Goal: Task Accomplishment & Management: Complete application form

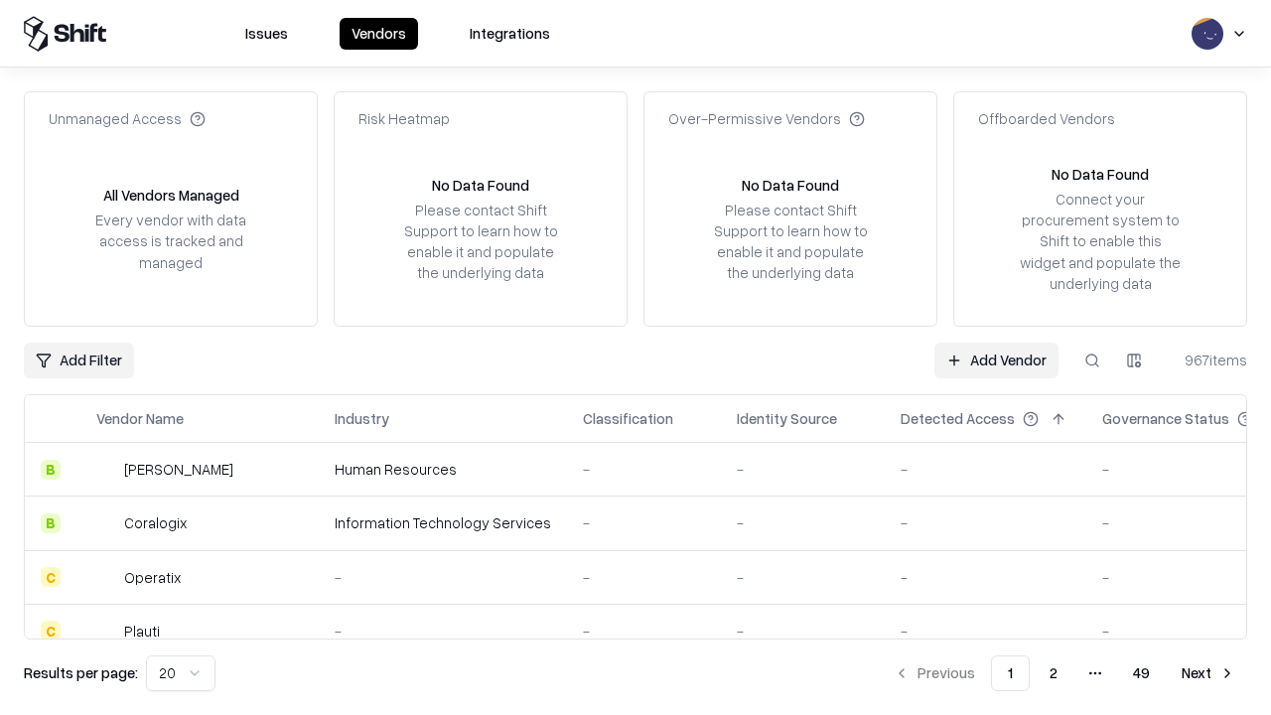
click at [996, 359] on link "Add Vendor" at bounding box center [996, 360] width 124 height 36
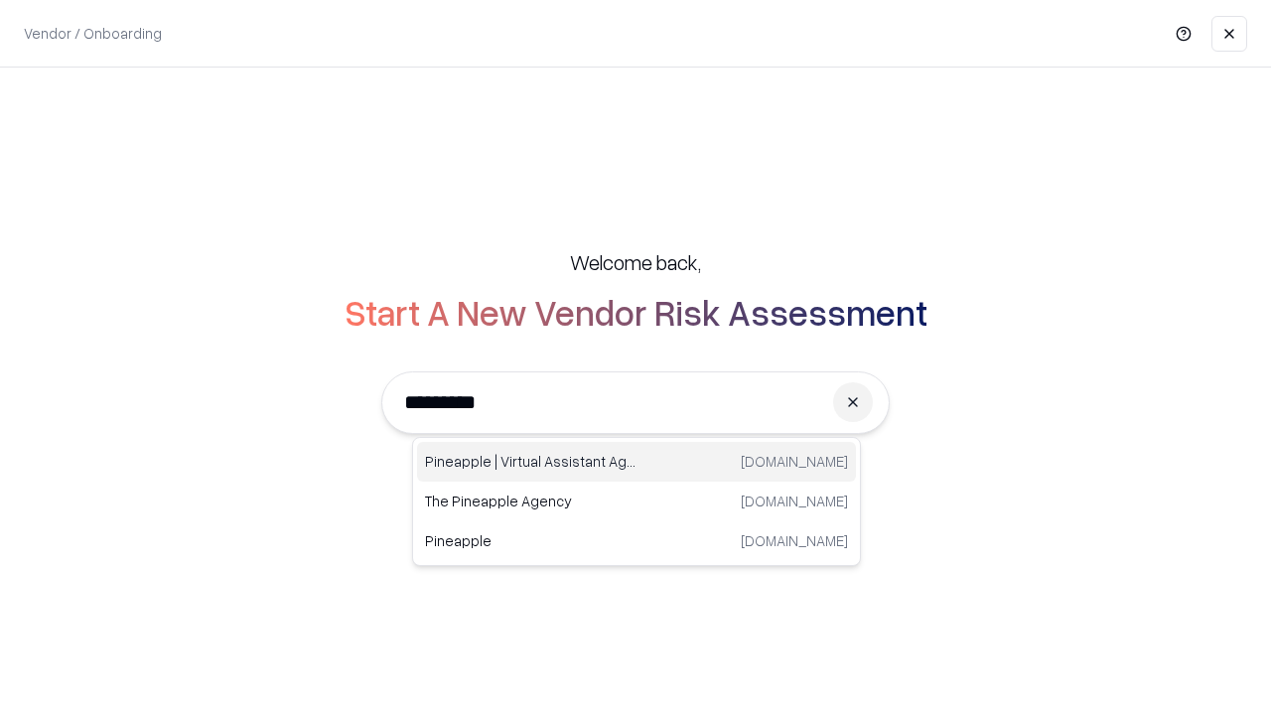
click at [636, 462] on div "Pineapple | Virtual Assistant Agency trypineapple.com" at bounding box center [636, 462] width 439 height 40
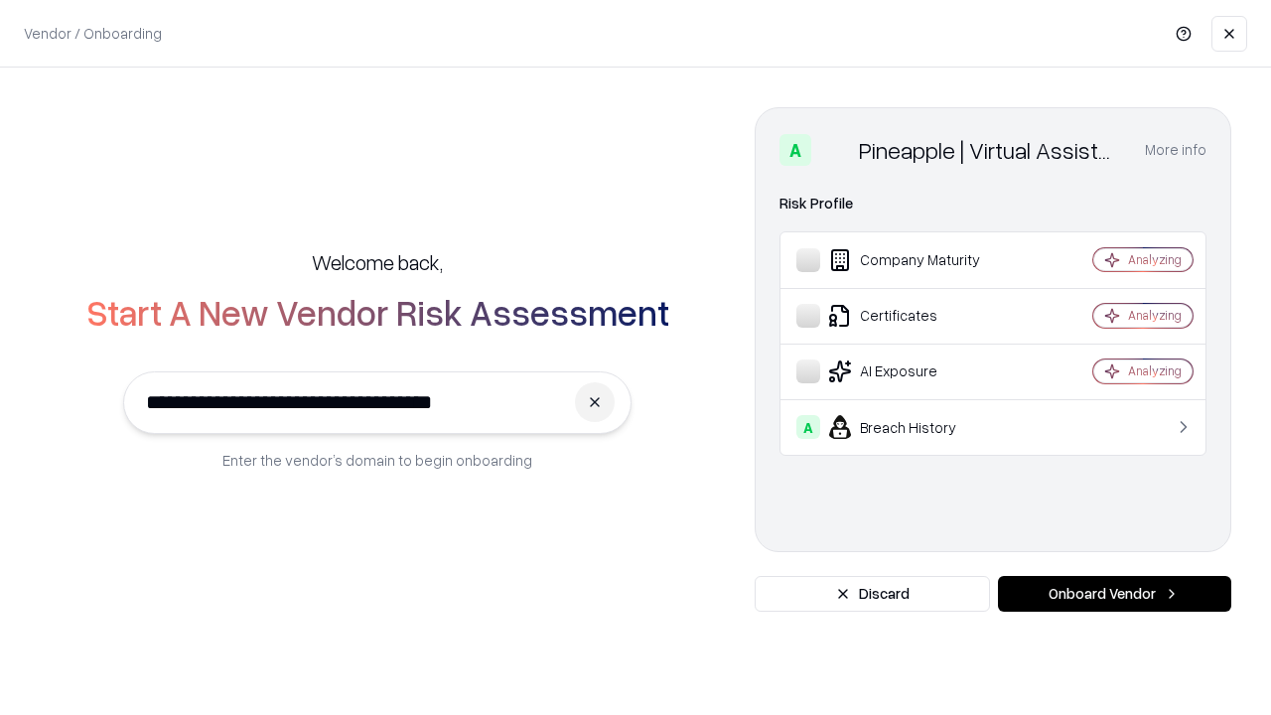
type input "**********"
click at [1114, 594] on button "Onboard Vendor" at bounding box center [1114, 594] width 233 height 36
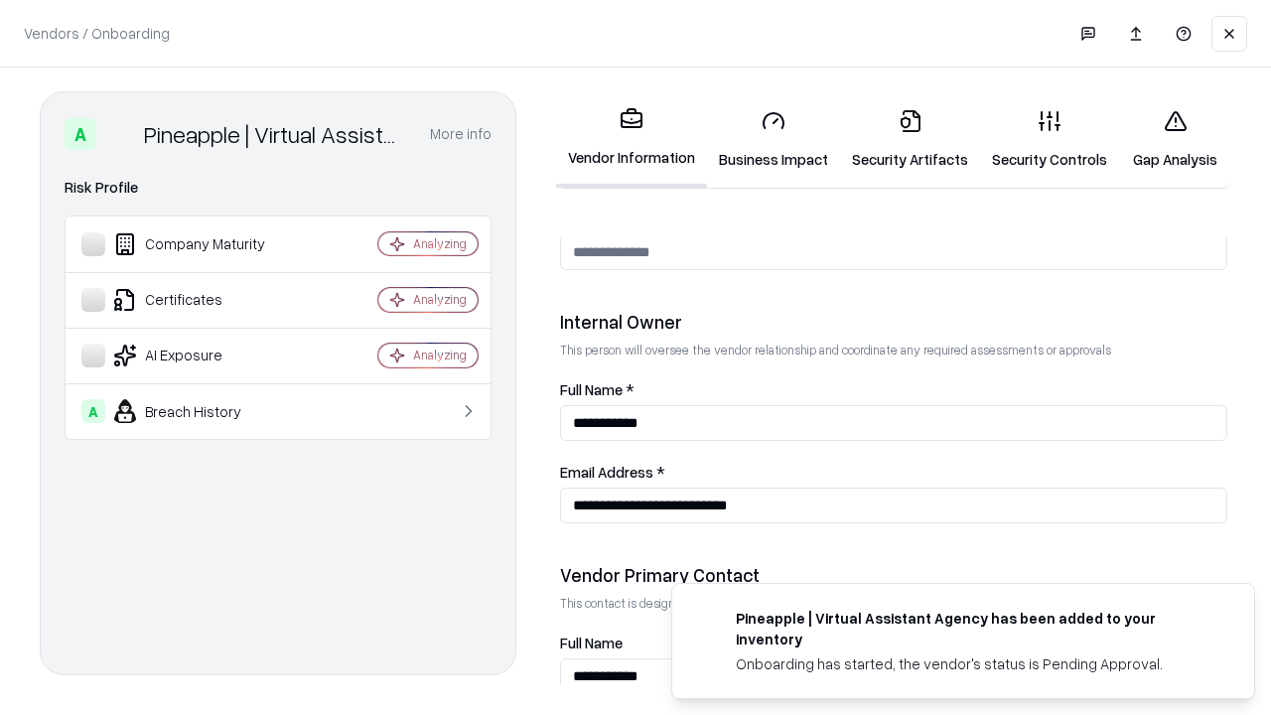
scroll to position [1028, 0]
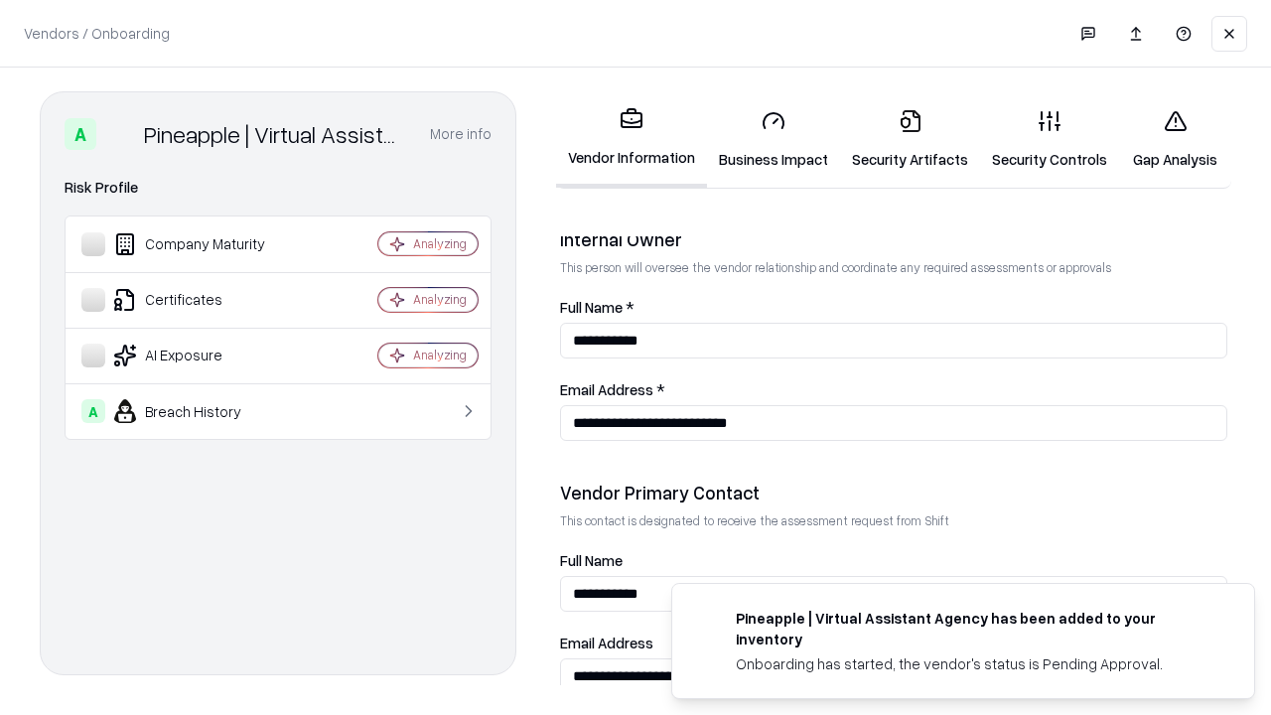
click at [773, 139] on link "Business Impact" at bounding box center [773, 139] width 133 height 92
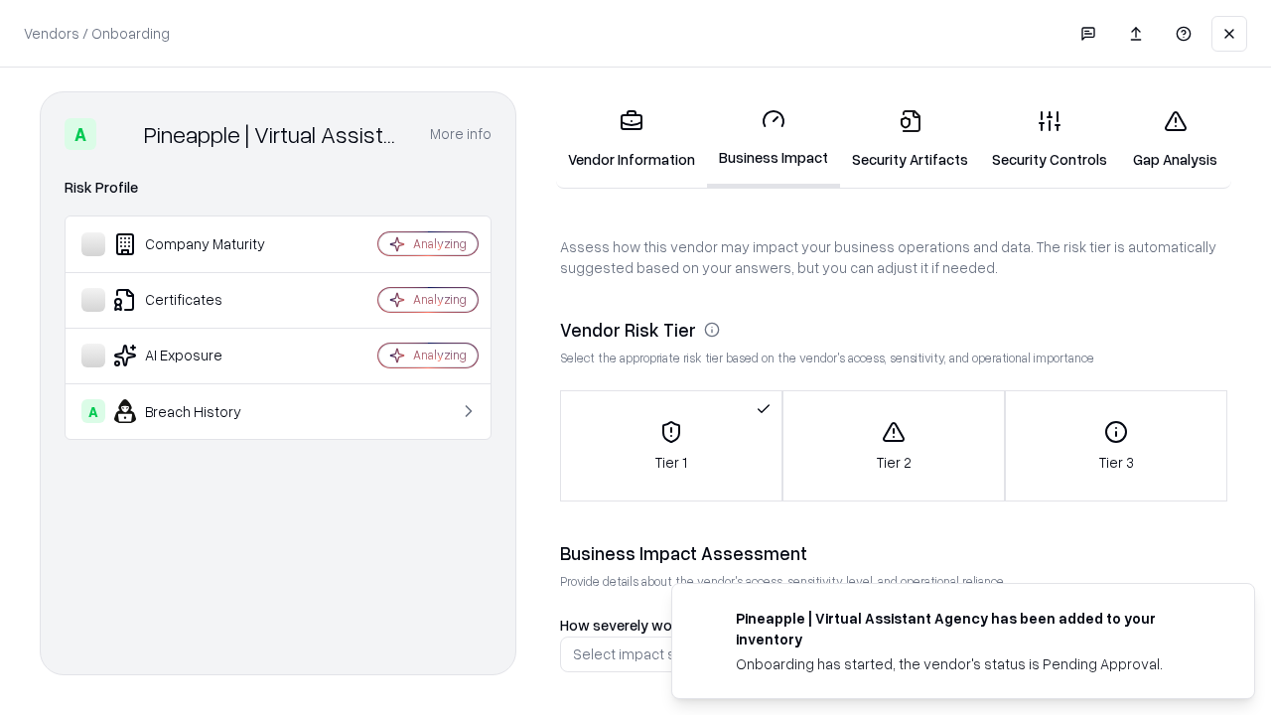
click at [909, 139] on link "Security Artifacts" at bounding box center [910, 139] width 140 height 92
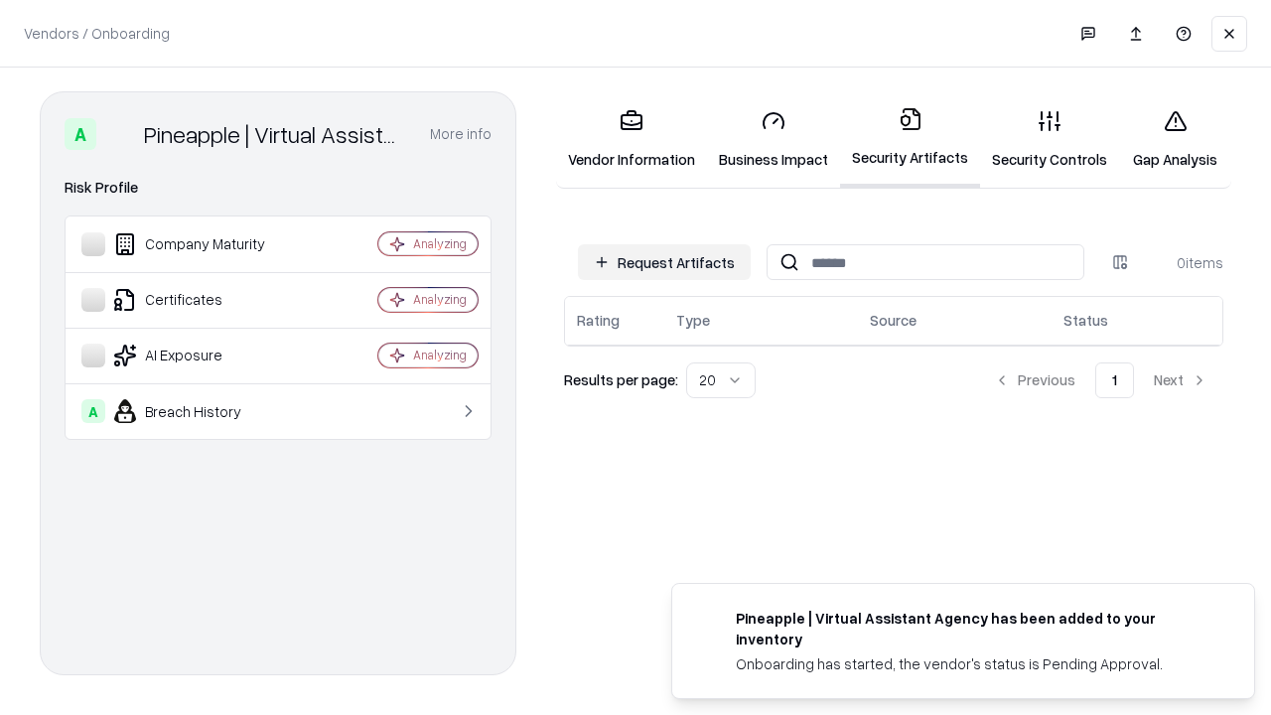
click at [664, 262] on button "Request Artifacts" at bounding box center [664, 262] width 173 height 36
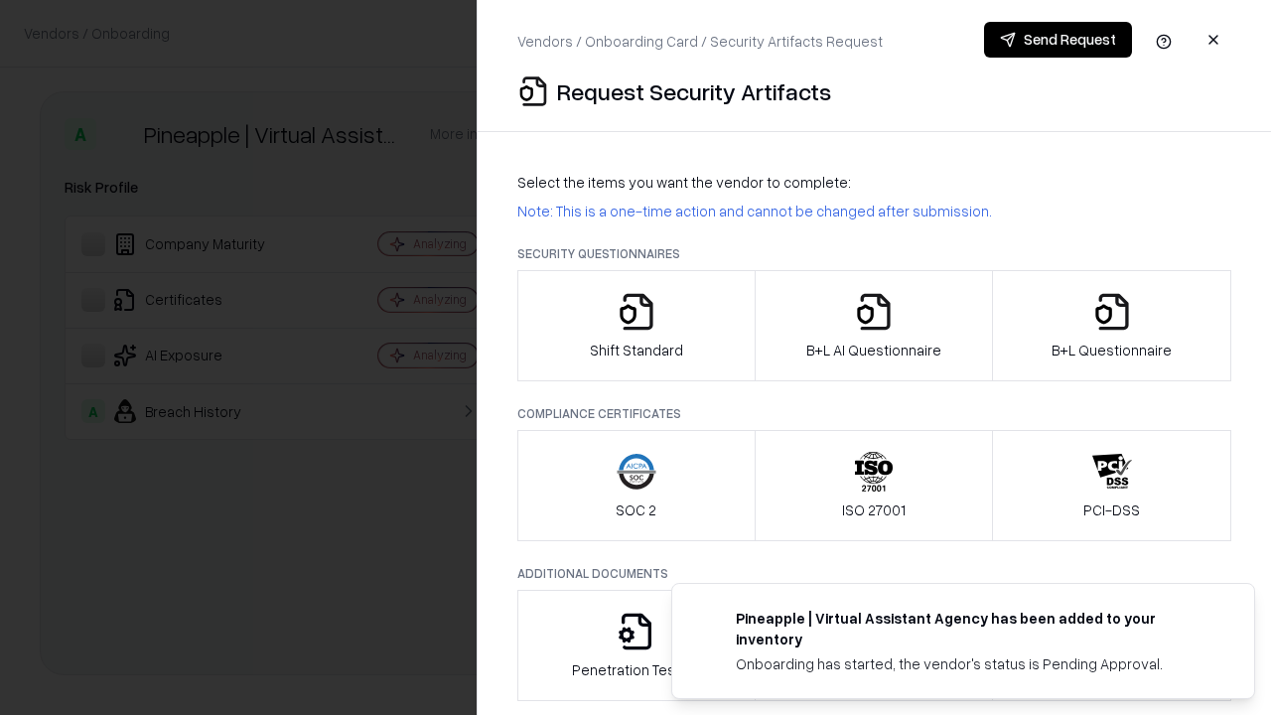
click at [635, 326] on icon "button" at bounding box center [636, 312] width 40 height 40
click at [1057, 40] on button "Send Request" at bounding box center [1058, 40] width 148 height 36
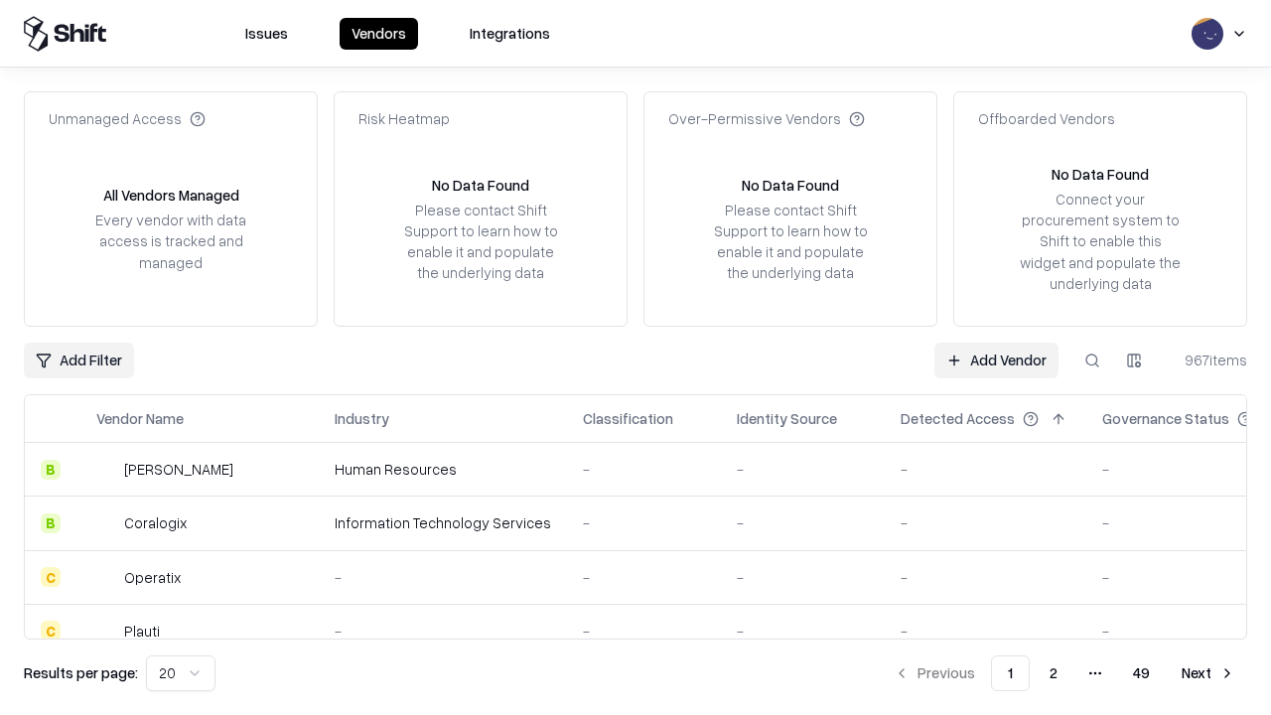
click at [1092, 359] on button at bounding box center [1092, 360] width 36 height 36
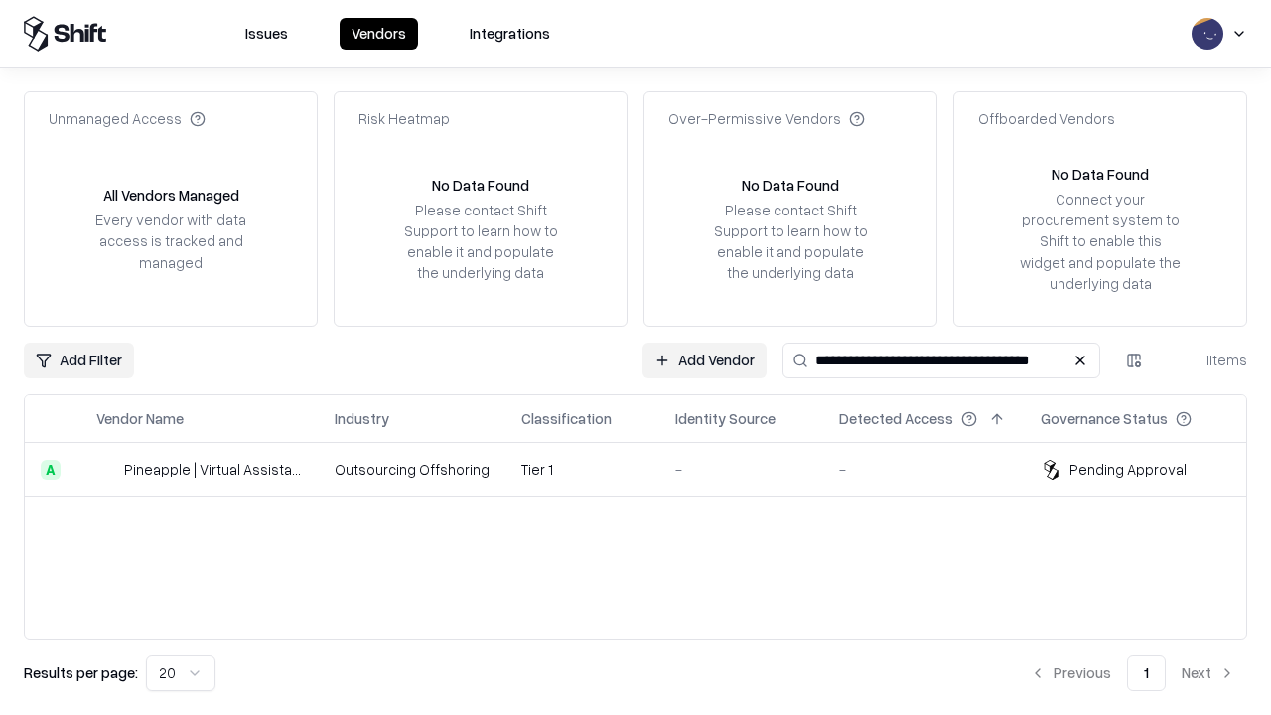
type input "**********"
click at [647, 469] on td "Tier 1" at bounding box center [582, 470] width 154 height 54
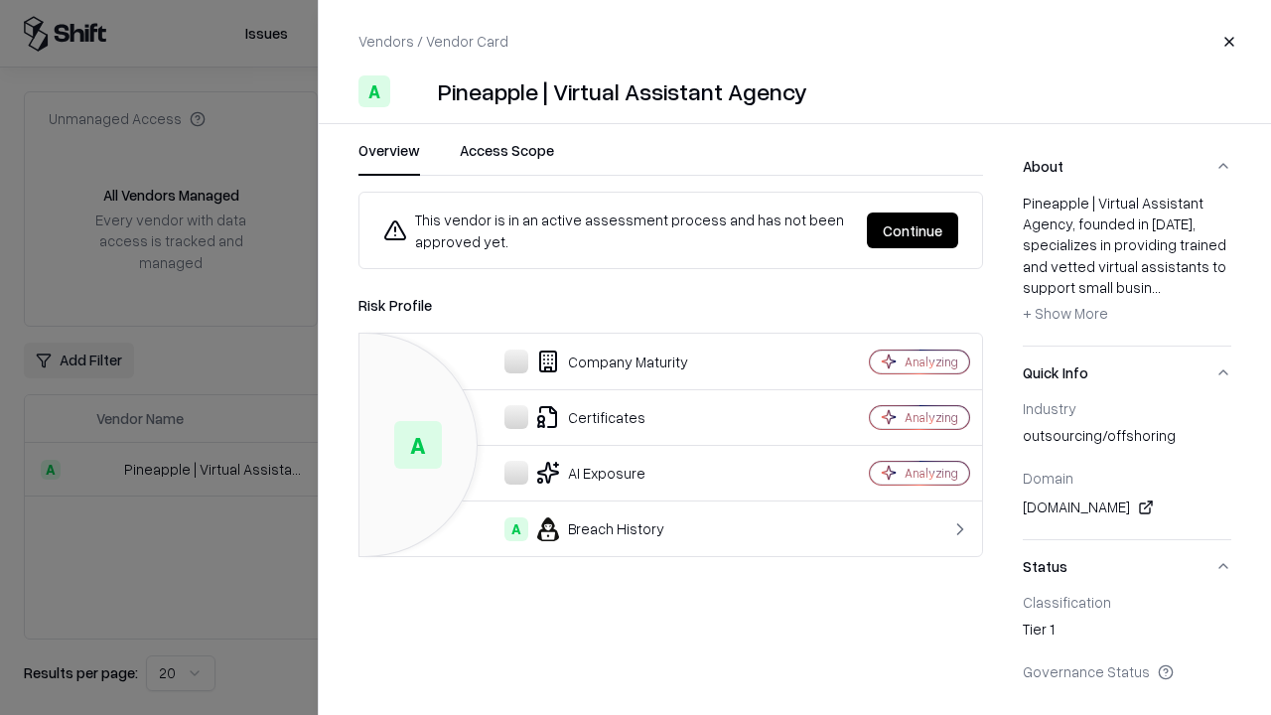
click at [912, 230] on button "Continue" at bounding box center [912, 230] width 91 height 36
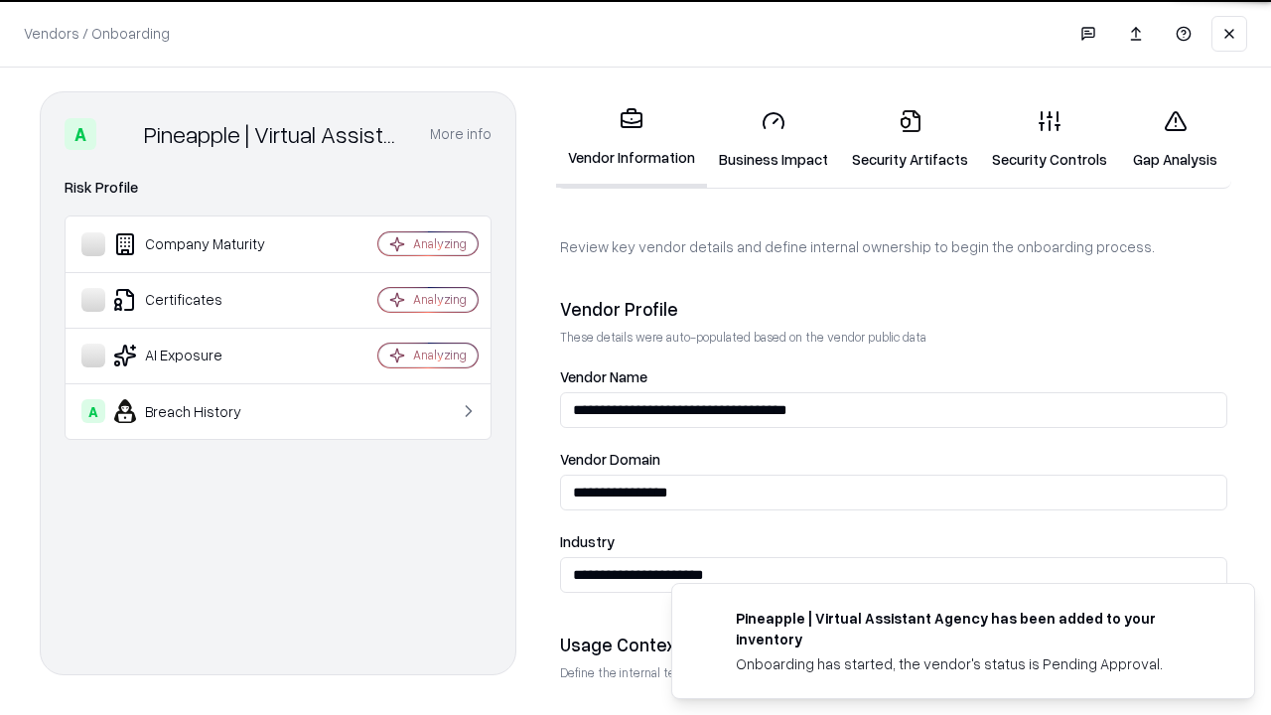
click at [909, 139] on link "Security Artifacts" at bounding box center [910, 139] width 140 height 92
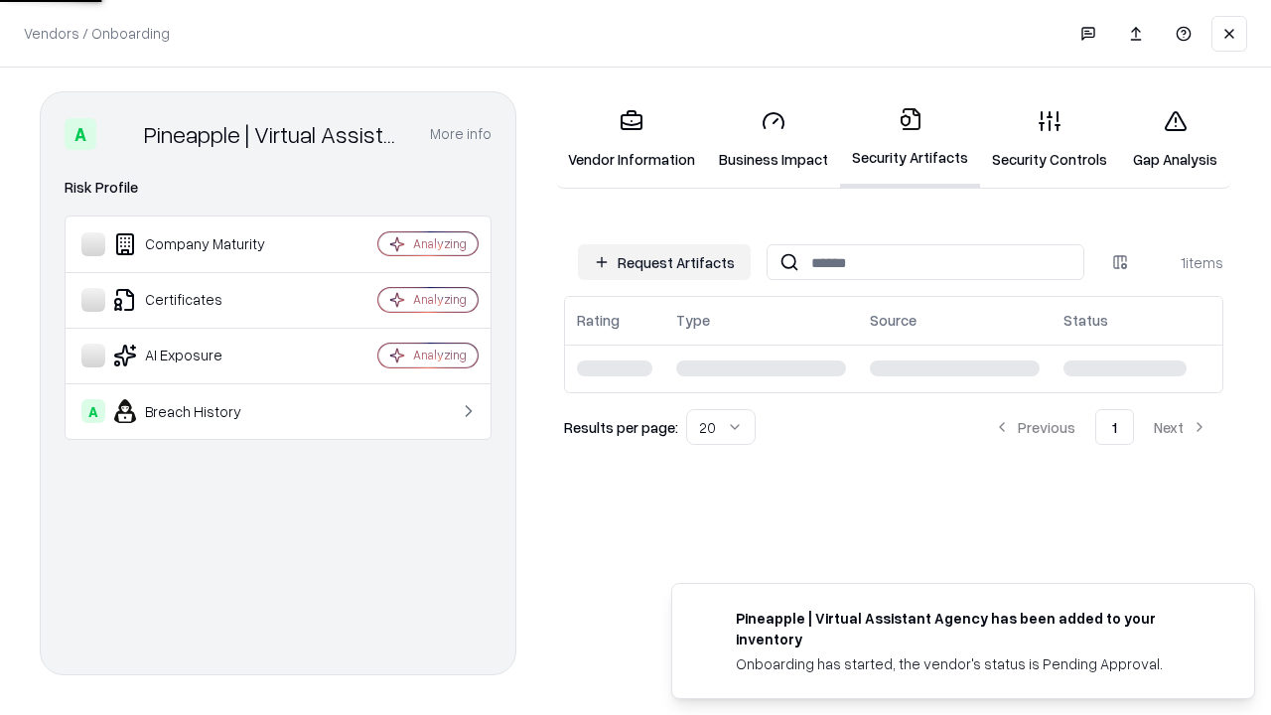
click at [1174, 139] on link "Gap Analysis" at bounding box center [1175, 139] width 112 height 92
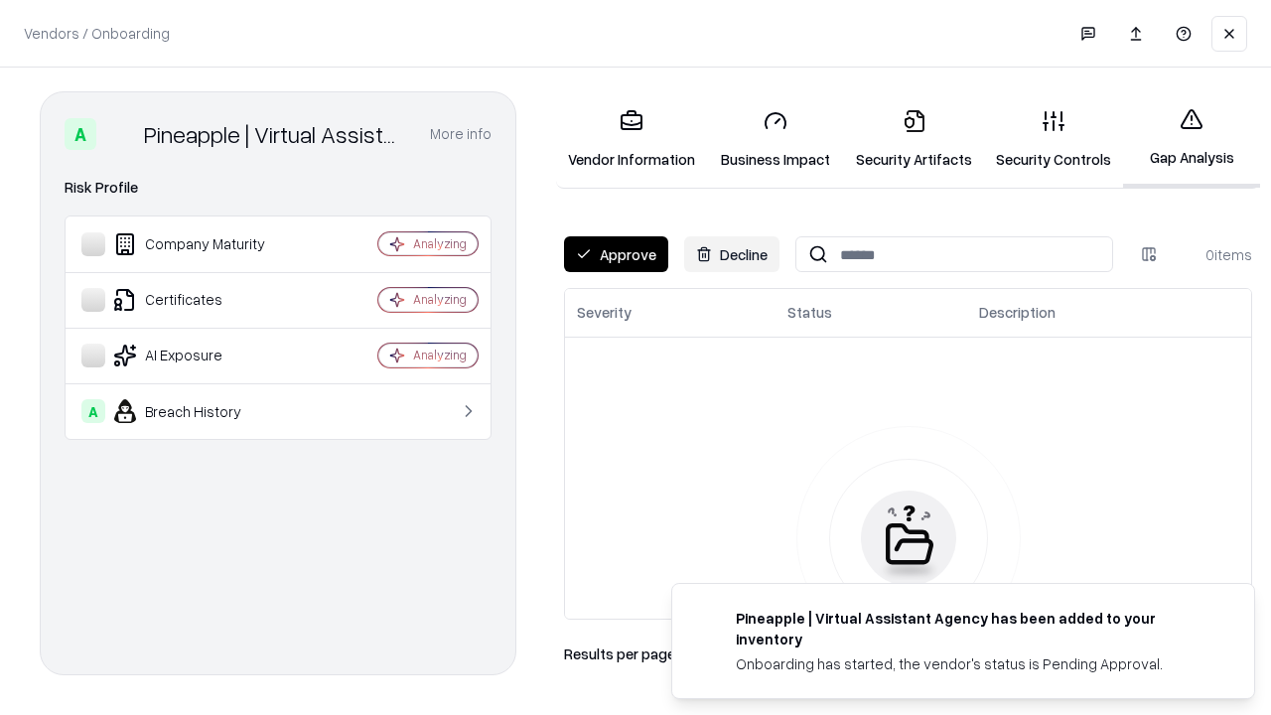
click at [615, 254] on button "Approve" at bounding box center [616, 254] width 104 height 36
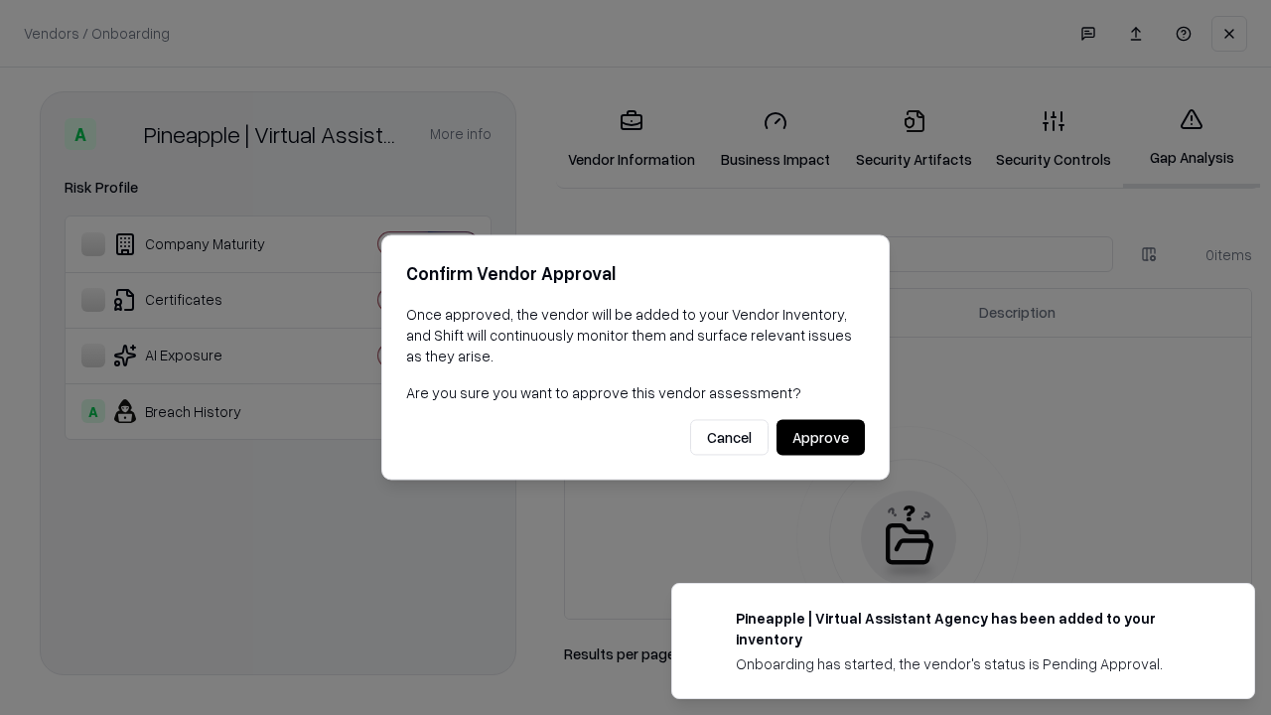
click at [820, 437] on button "Approve" at bounding box center [820, 438] width 88 height 36
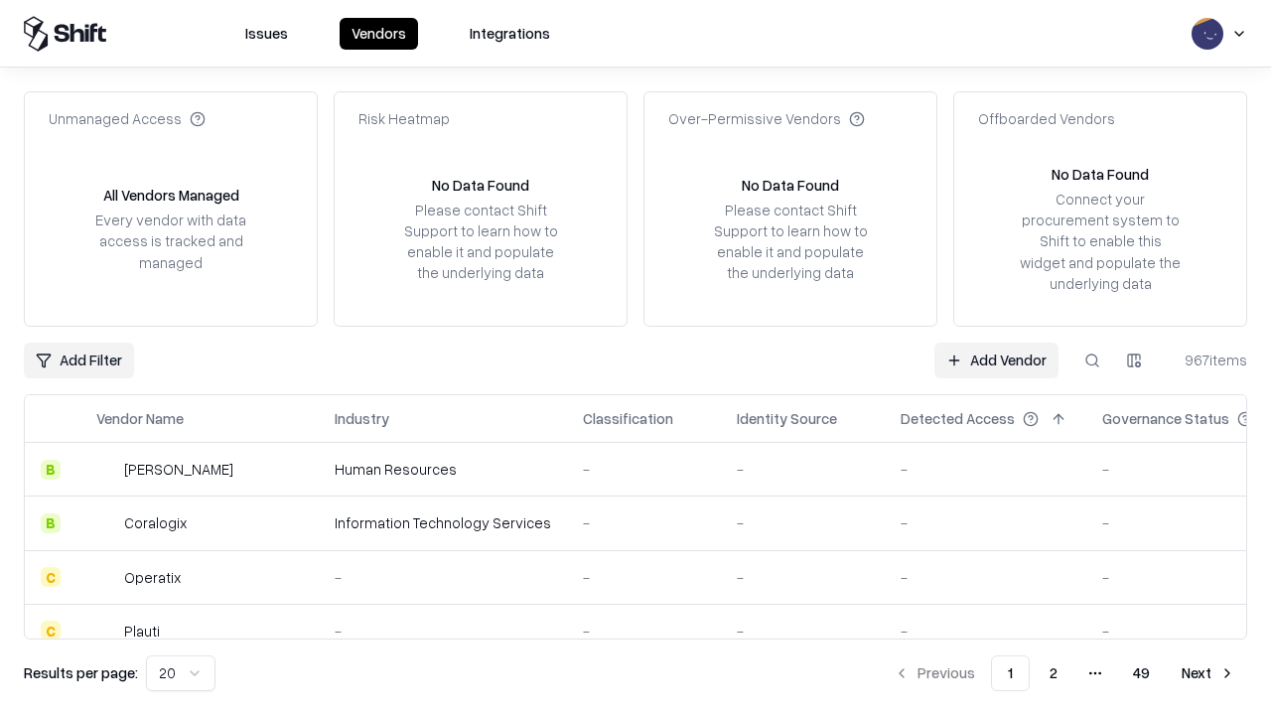
type input "**********"
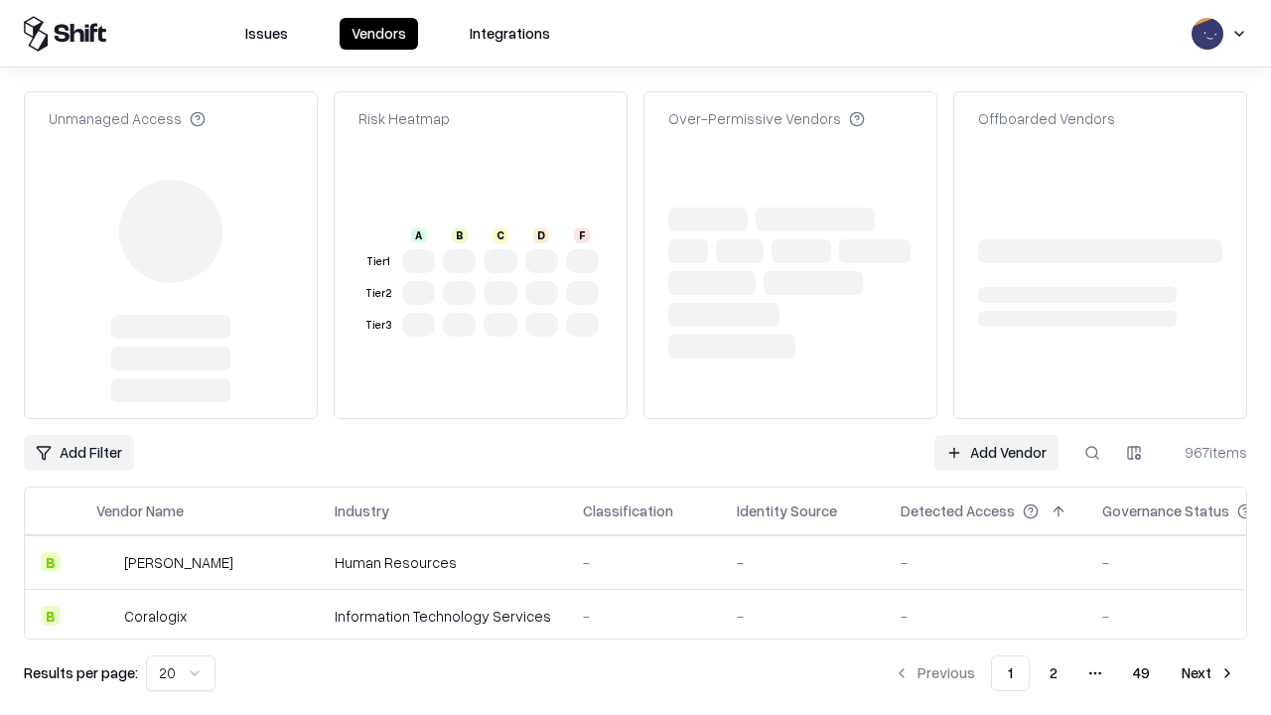
click at [996, 435] on link "Add Vendor" at bounding box center [996, 453] width 124 height 36
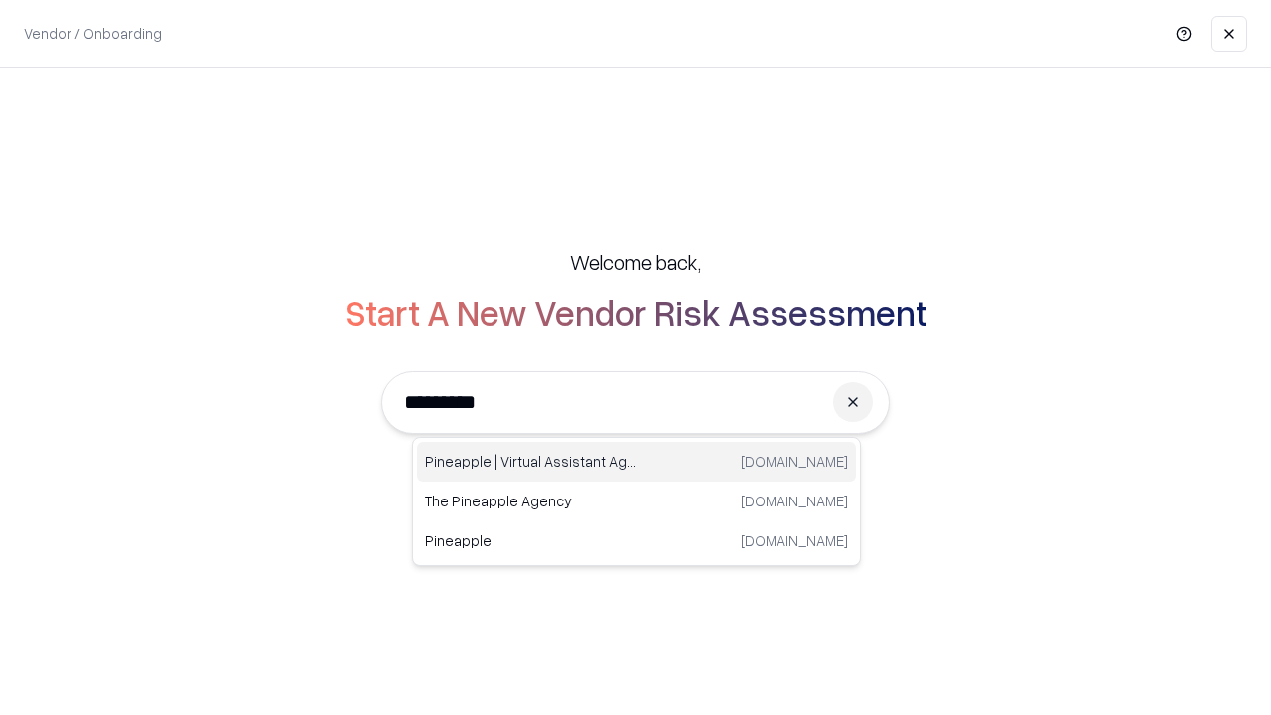
click at [636, 462] on div "Pineapple | Virtual Assistant Agency [DOMAIN_NAME]" at bounding box center [636, 462] width 439 height 40
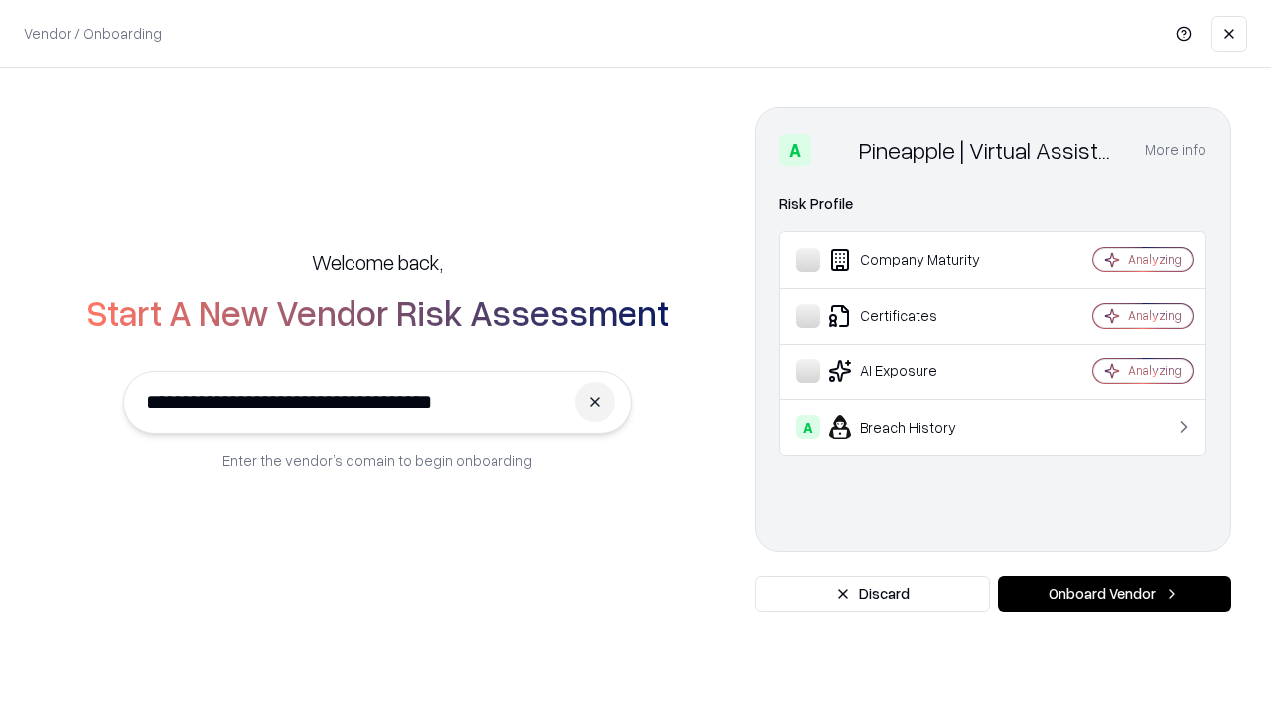
type input "**********"
click at [1114, 594] on button "Onboard Vendor" at bounding box center [1114, 594] width 233 height 36
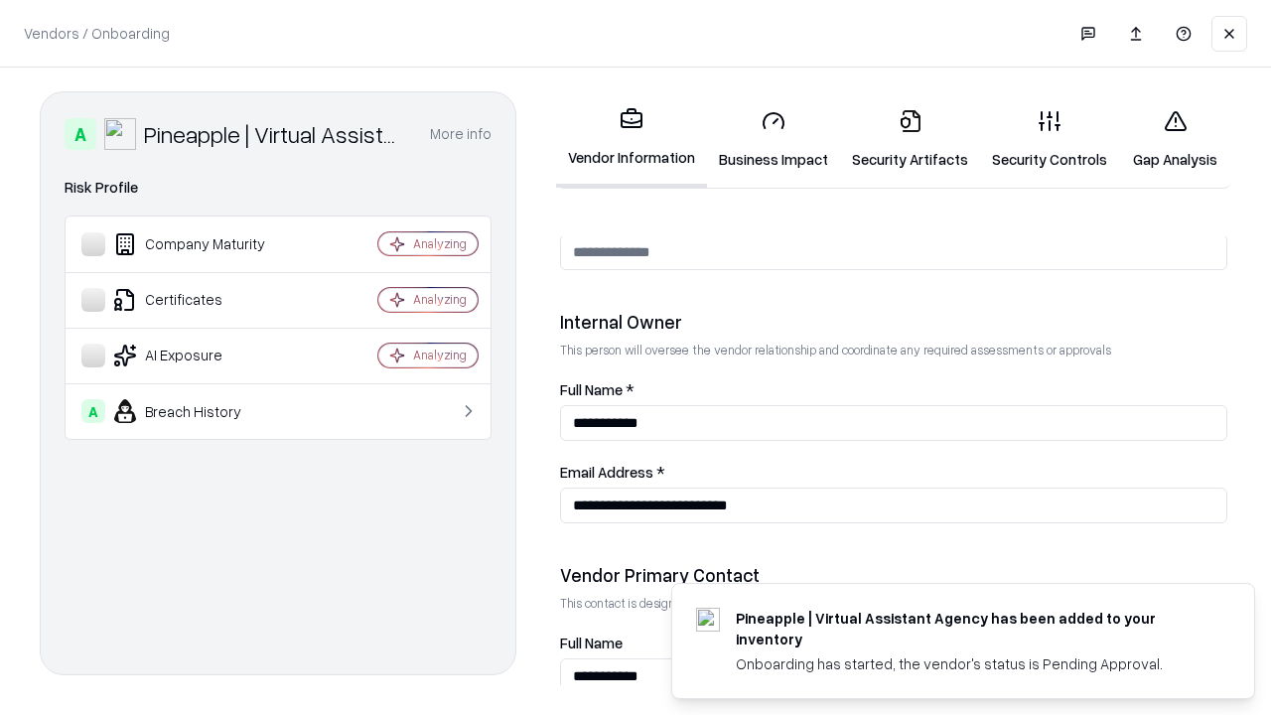
scroll to position [1028, 0]
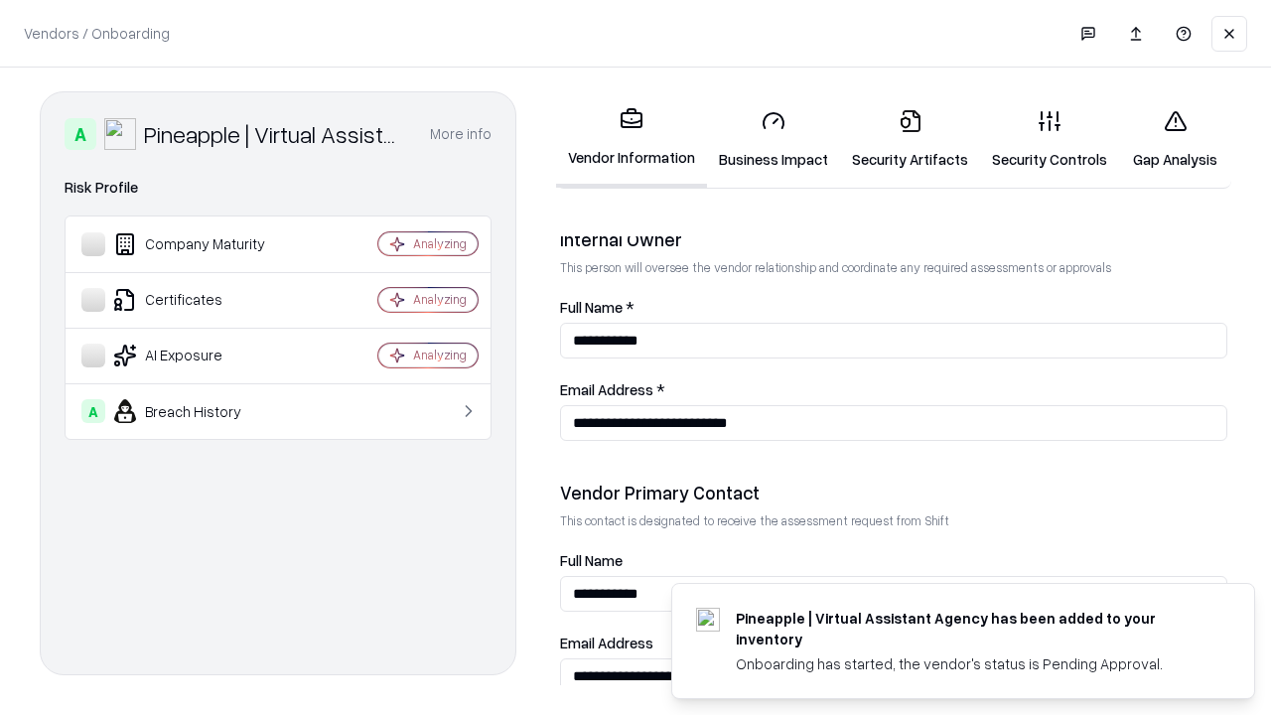
click at [1174, 139] on link "Gap Analysis" at bounding box center [1175, 139] width 112 height 92
